Goal: Information Seeking & Learning: Learn about a topic

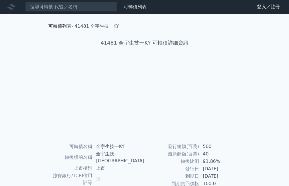
click at [62, 25] on link "可轉債列表" at bounding box center [59, 25] width 23 height 5
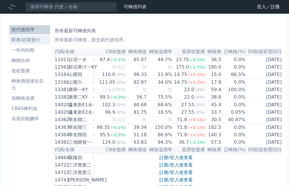
click at [33, 41] on li "即將/近期發行" at bounding box center [29, 40] width 41 height 7
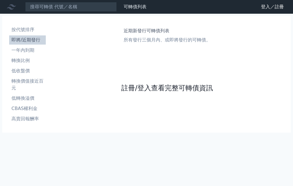
click at [169, 88] on link "註冊/登入查看完整可轉債資訊" at bounding box center [167, 88] width 92 height 9
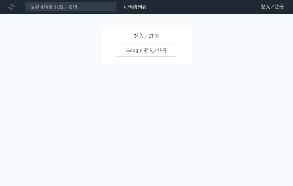
click at [154, 52] on link "Google 登入／註冊" at bounding box center [147, 51] width 60 height 12
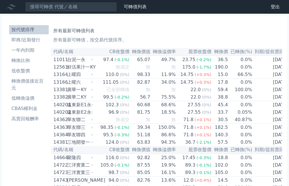
click at [36, 41] on li "即將/近期發行" at bounding box center [28, 40] width 39 height 7
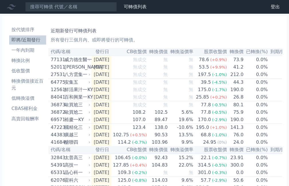
click at [110, 68] on td "[DATE]" at bounding box center [101, 67] width 20 height 7
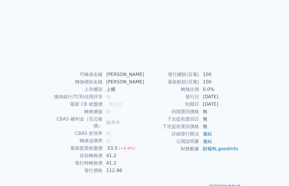
scroll to position [79, 0]
